Goal: Information Seeking & Learning: Learn about a topic

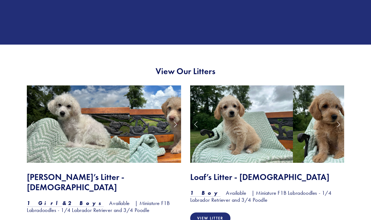
scroll to position [391, 0]
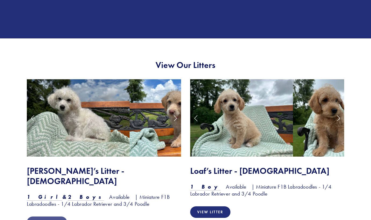
click at [50, 216] on link "View Litter" at bounding box center [47, 222] width 40 height 12
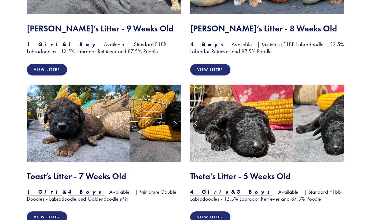
scroll to position [690, 0]
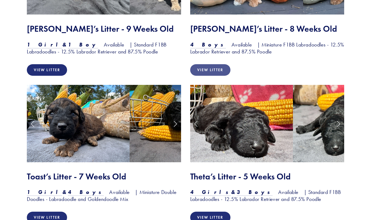
click at [218, 64] on link "View Litter" at bounding box center [210, 70] width 40 height 12
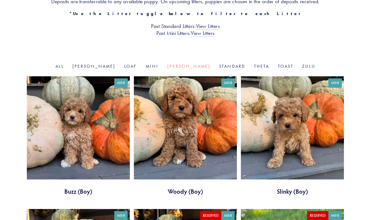
scroll to position [132, 0]
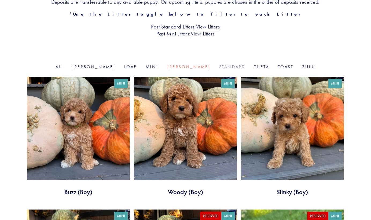
click at [219, 65] on link "Standard" at bounding box center [232, 66] width 26 height 5
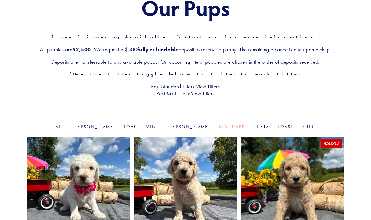
scroll to position [73, 0]
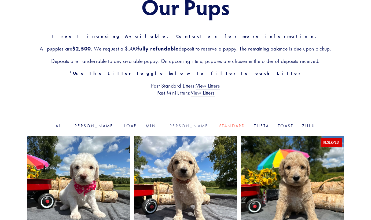
click at [174, 125] on link "Rosie" at bounding box center [188, 125] width 43 height 5
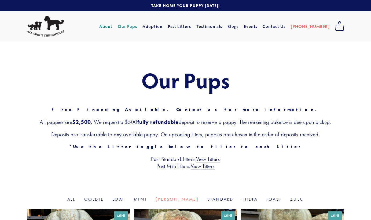
click at [112, 24] on link "About" at bounding box center [105, 26] width 13 height 10
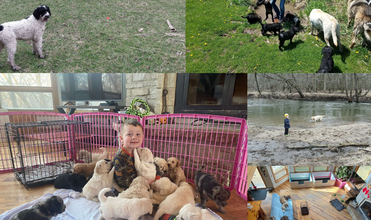
scroll to position [407, 0]
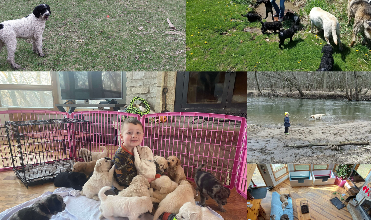
click at [171, 98] on img at bounding box center [123, 164] width 248 height 186
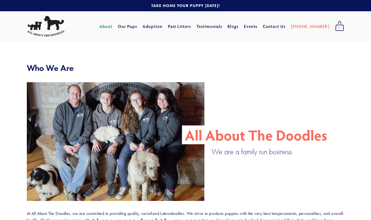
scroll to position [0, 0]
